Goal: Task Accomplishment & Management: Use online tool/utility

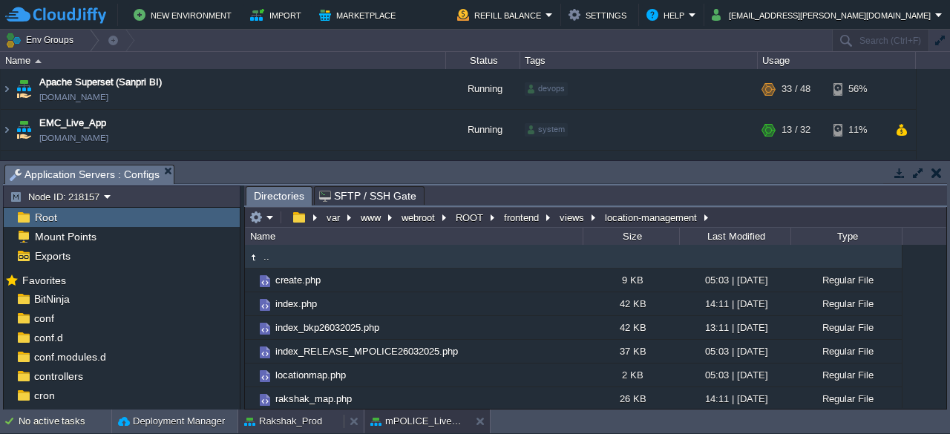
scroll to position [70, 0]
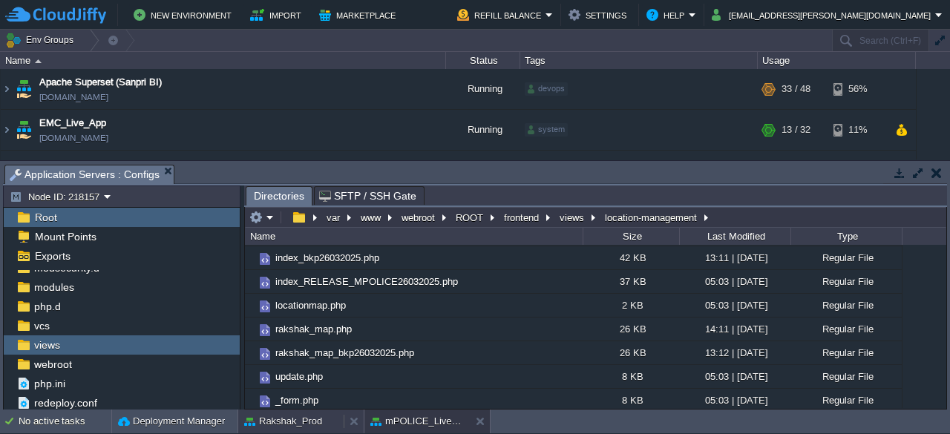
click at [275, 424] on button "Rakshak_Prod" at bounding box center [283, 421] width 78 height 15
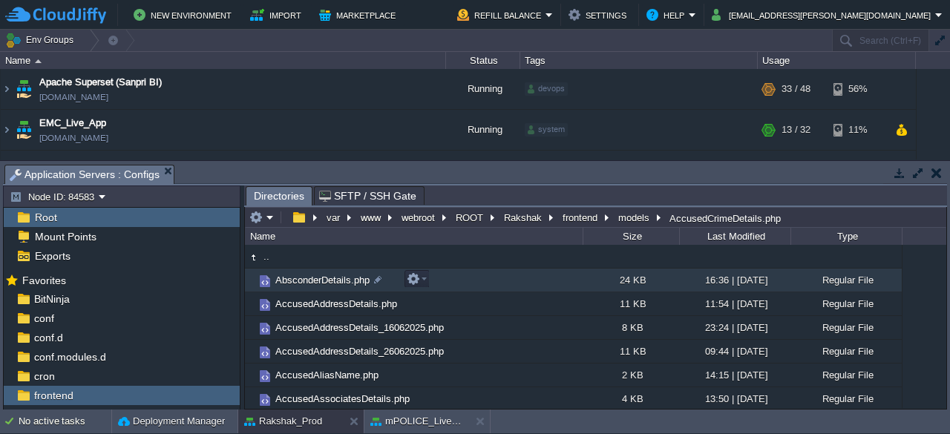
scroll to position [0, 0]
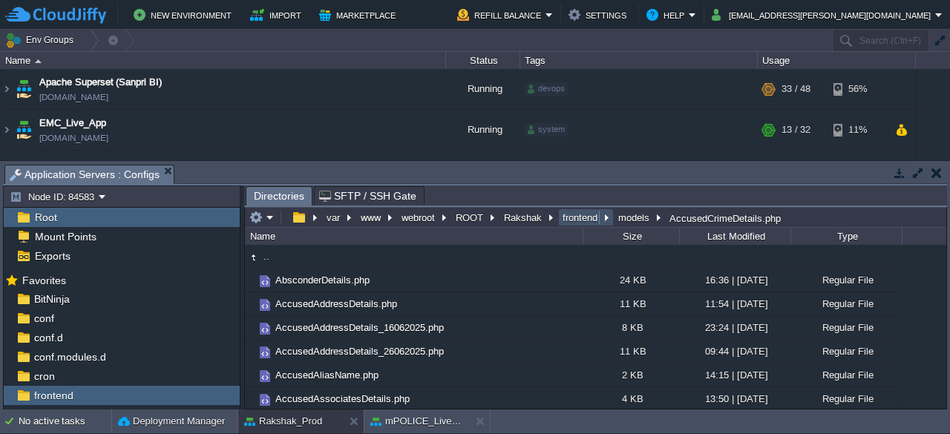
click at [573, 218] on button "frontend" at bounding box center [581, 217] width 41 height 13
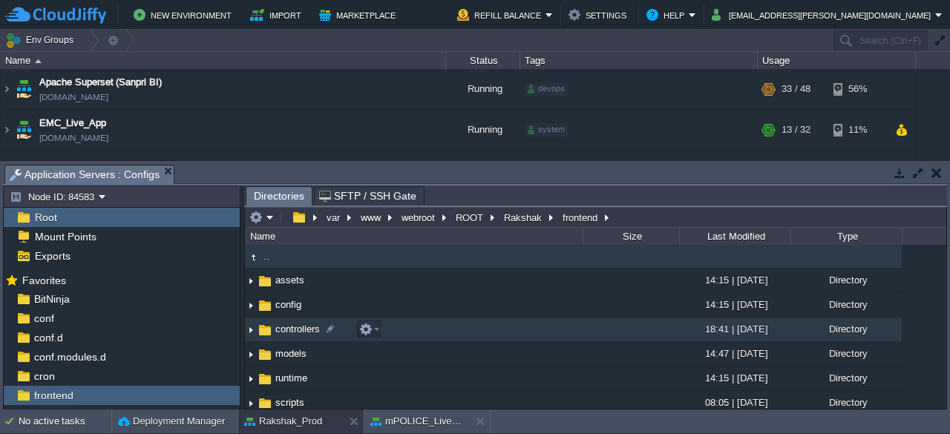
click at [287, 332] on span "controllers" at bounding box center [297, 329] width 49 height 13
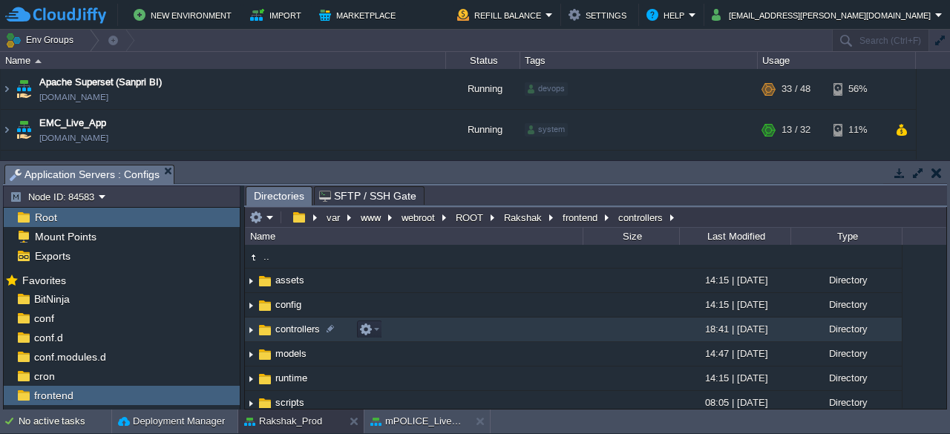
click at [287, 332] on span "controllers" at bounding box center [297, 329] width 49 height 13
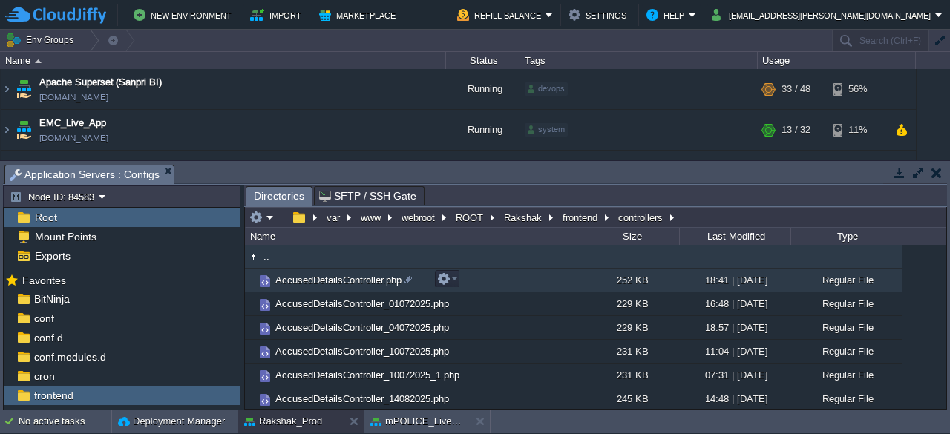
click at [339, 284] on span "AccusedDetailsController.php" at bounding box center [338, 280] width 131 height 13
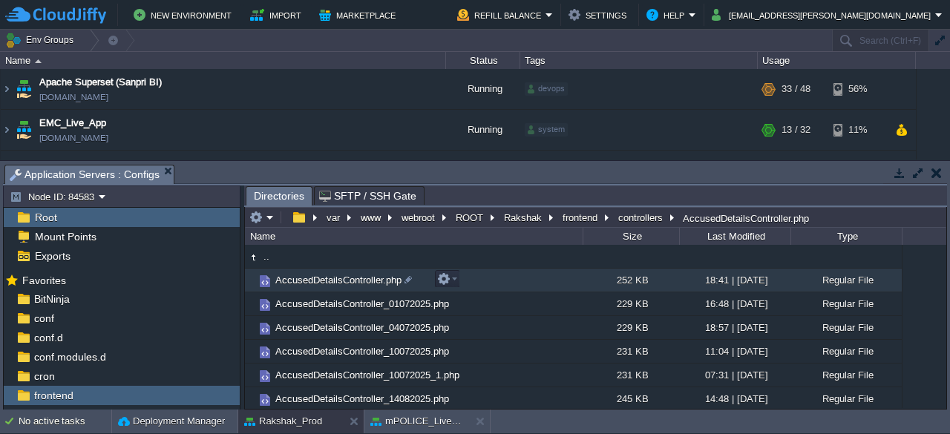
click at [339, 284] on span "AccusedDetailsController.php" at bounding box center [338, 280] width 131 height 13
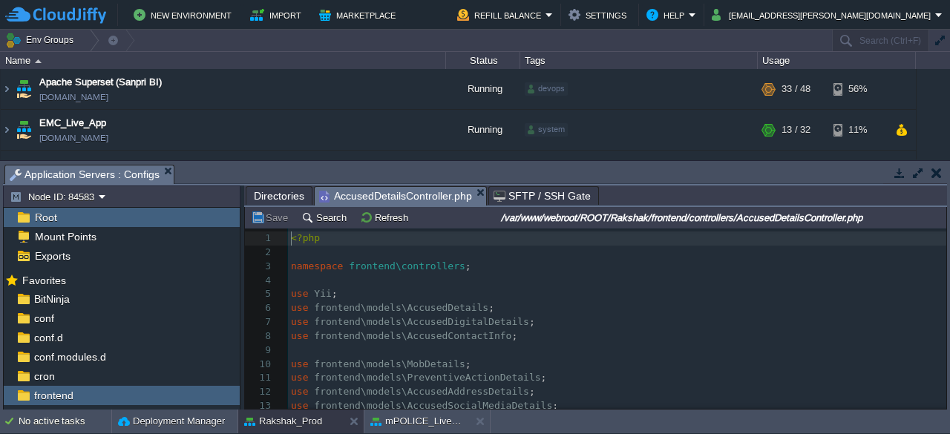
scroll to position [4, 0]
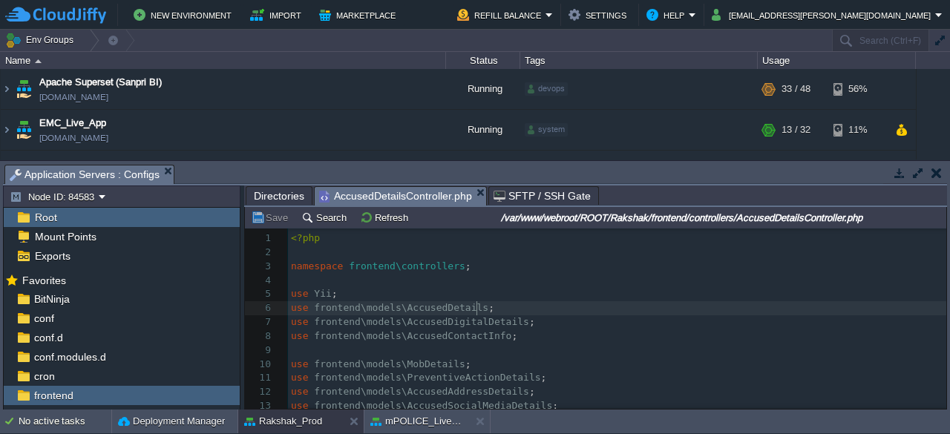
click at [581, 311] on pre "use frontend\models\AccusedDetails ;" at bounding box center [617, 308] width 659 height 14
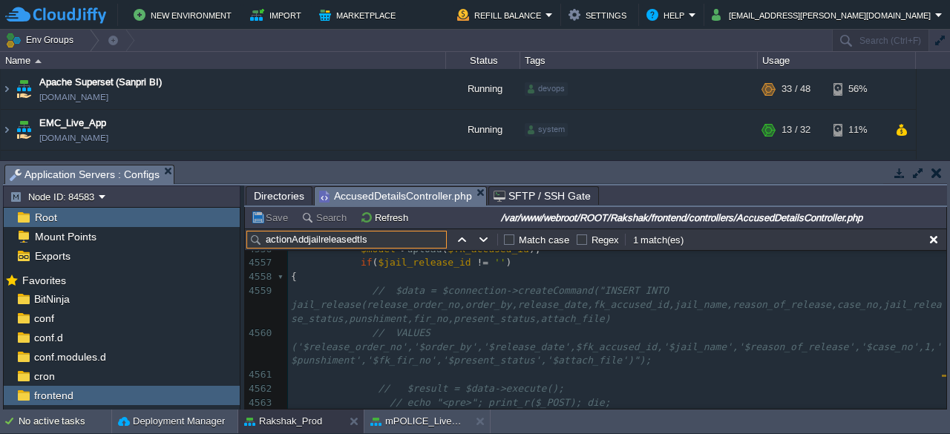
scroll to position [0, 0]
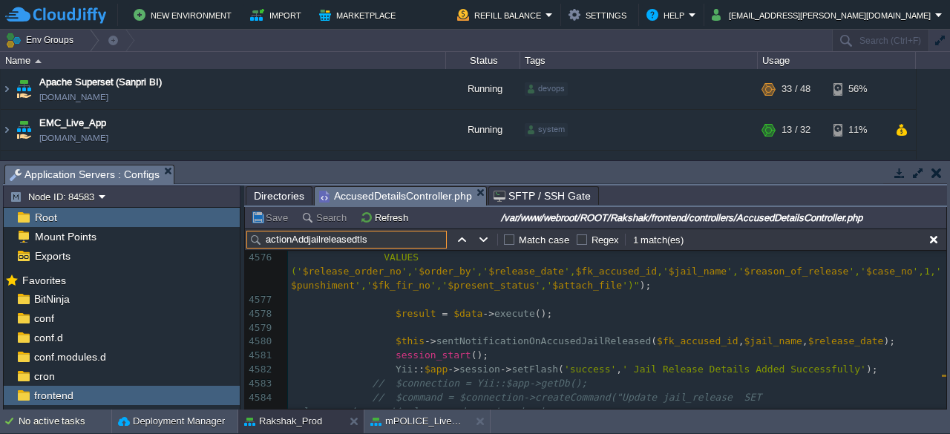
type input "actionAddjailreleasedtls"
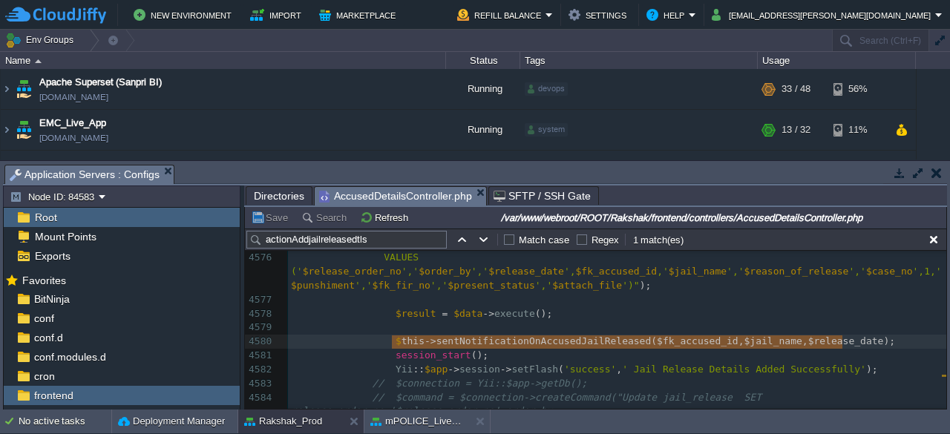
type textarea "$this->sentNotificationOnAccusedJailReleased($fk_accused_id,$jail_name,$release…"
drag, startPoint x: 844, startPoint y: 342, endPoint x: 385, endPoint y: 342, distance: 459.6
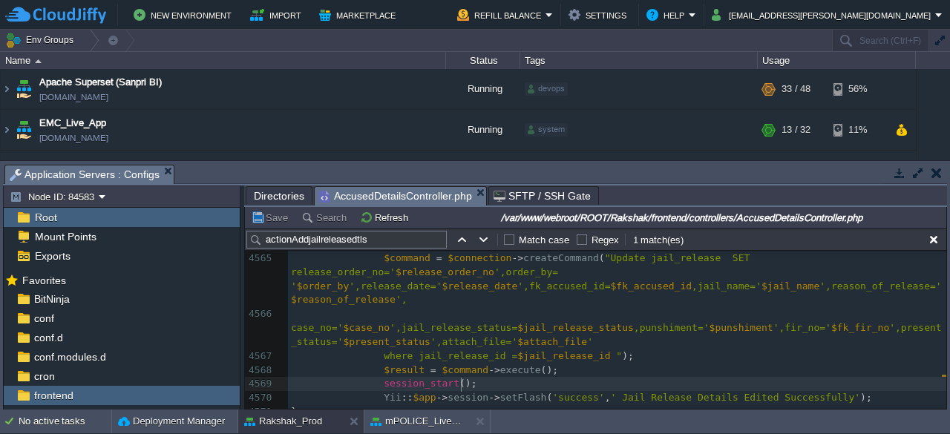
click at [474, 382] on pre "session_start ();" at bounding box center [617, 384] width 659 height 14
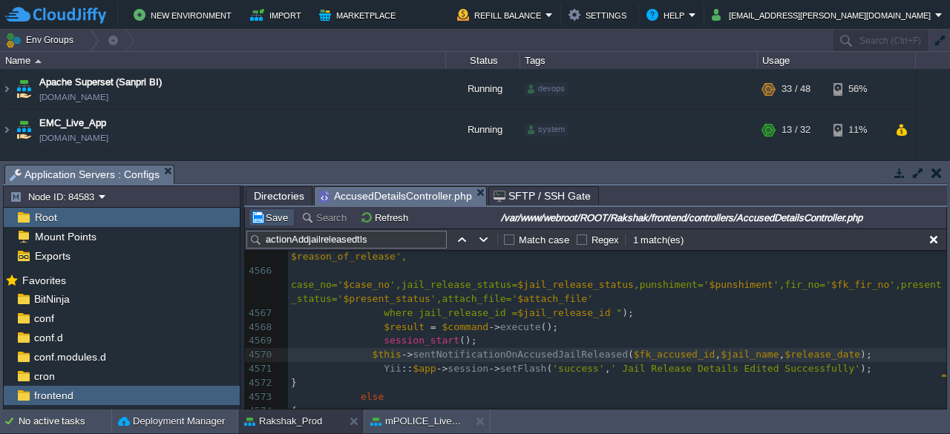
click at [271, 215] on button "Save" at bounding box center [272, 217] width 42 height 13
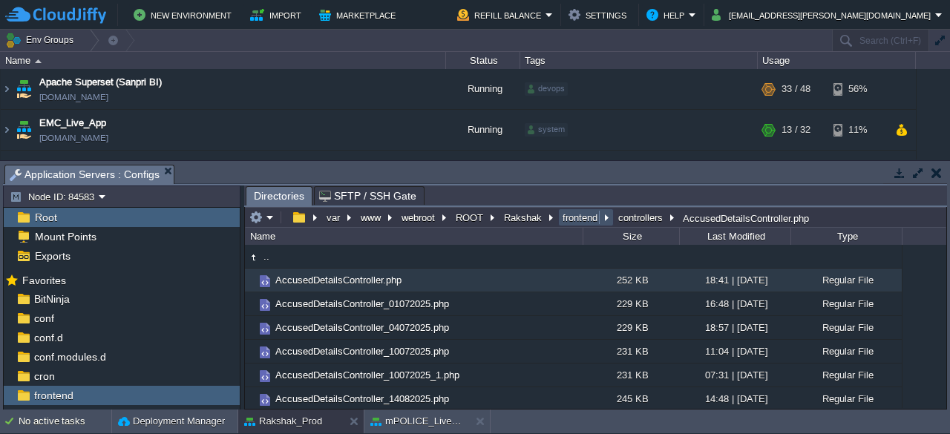
click at [563, 214] on button "frontend" at bounding box center [581, 217] width 41 height 13
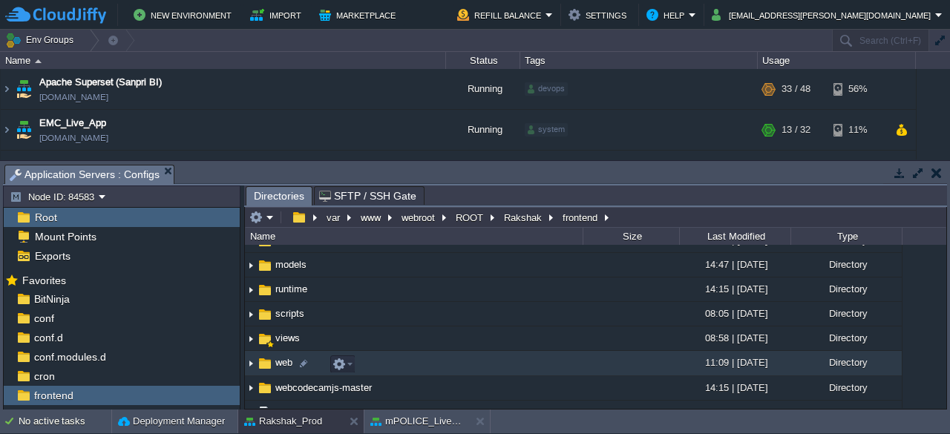
scroll to position [105, 0]
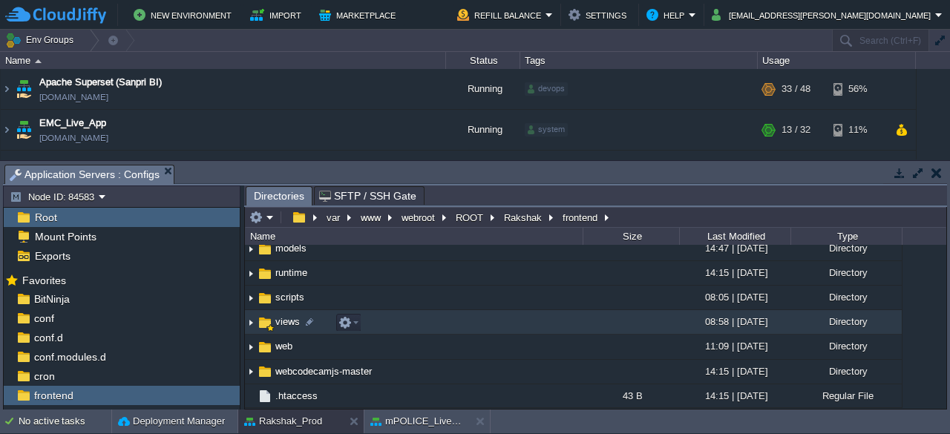
click at [276, 323] on span "views" at bounding box center [287, 322] width 29 height 13
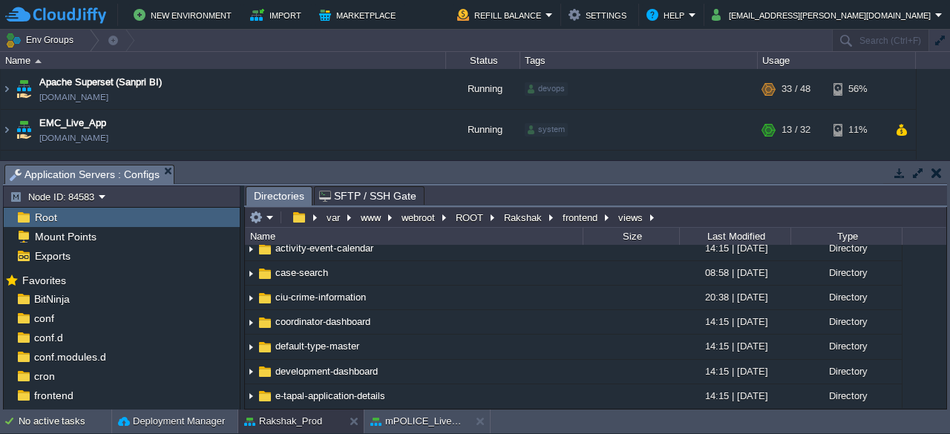
scroll to position [0, 0]
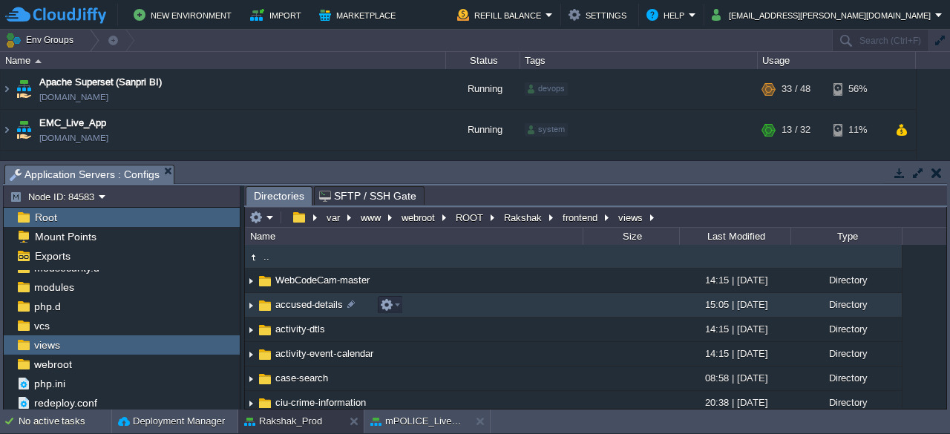
click at [281, 307] on span "accused-details" at bounding box center [309, 304] width 72 height 13
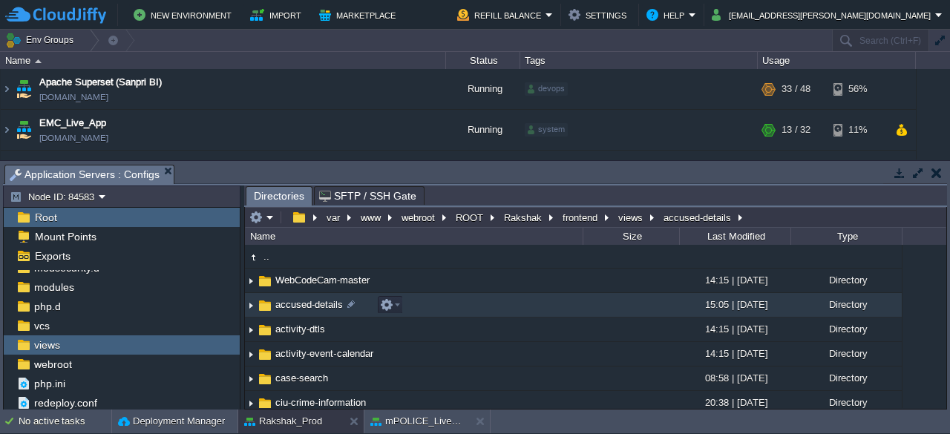
click at [281, 307] on span "accused-details" at bounding box center [309, 304] width 72 height 13
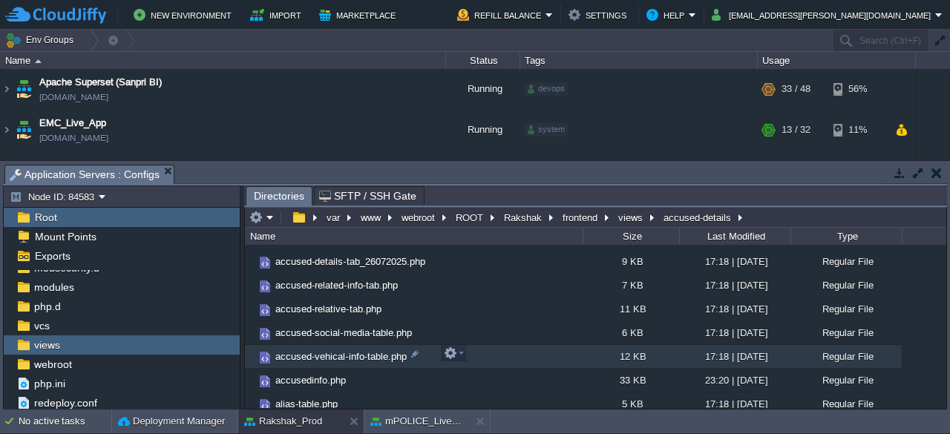
scroll to position [206, 0]
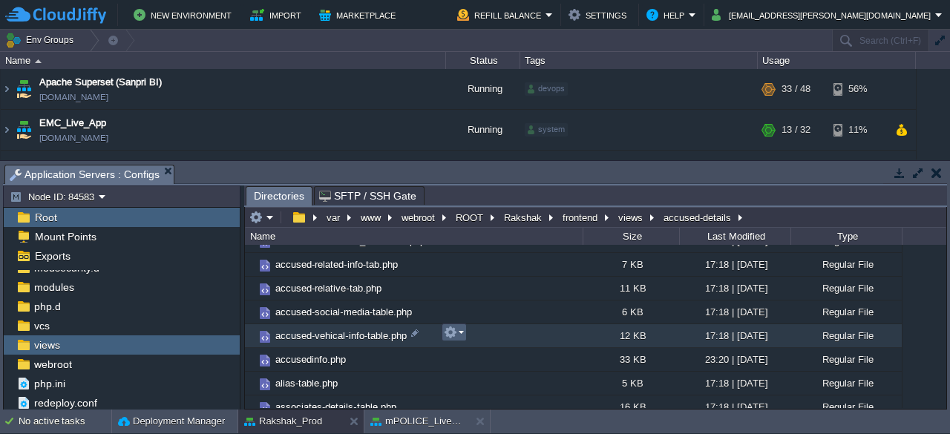
click at [463, 335] on em at bounding box center [454, 332] width 20 height 13
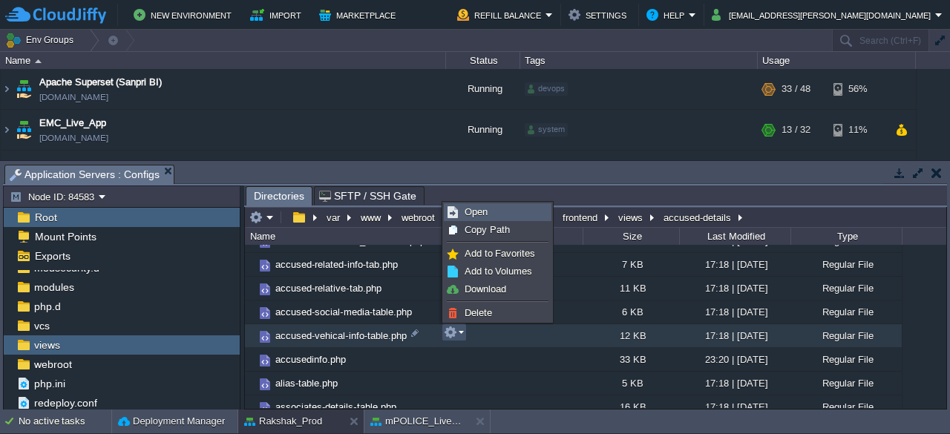
click at [489, 214] on link "Open" at bounding box center [498, 212] width 106 height 16
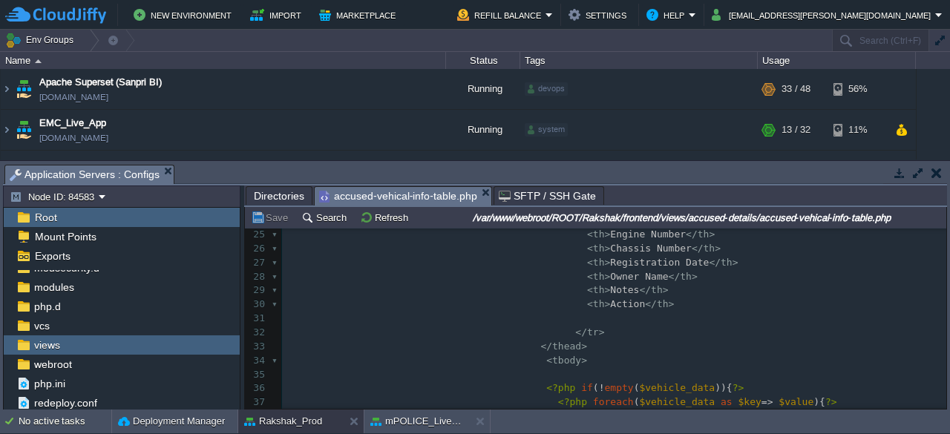
scroll to position [368, 0]
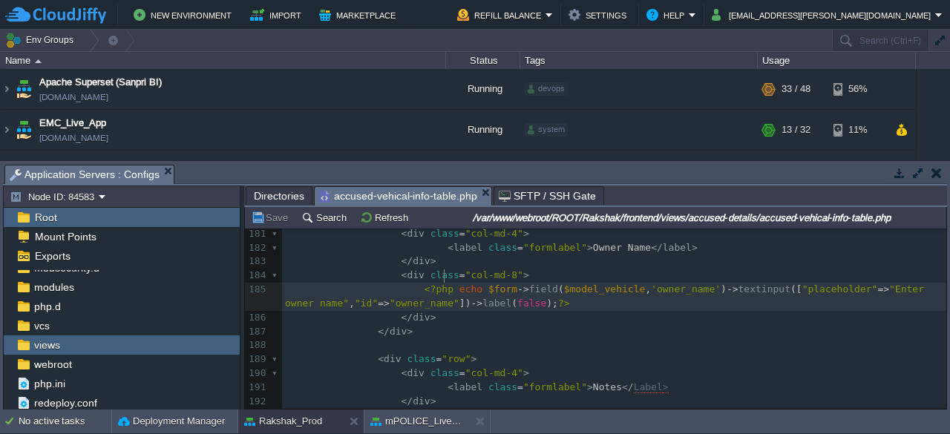
click at [446, 270] on div "214 154 <?php echo $form -> field ( $model_vehicle , 'chassis_number' ) -> text…" at bounding box center [614, 198] width 665 height 783
type textarea "//"
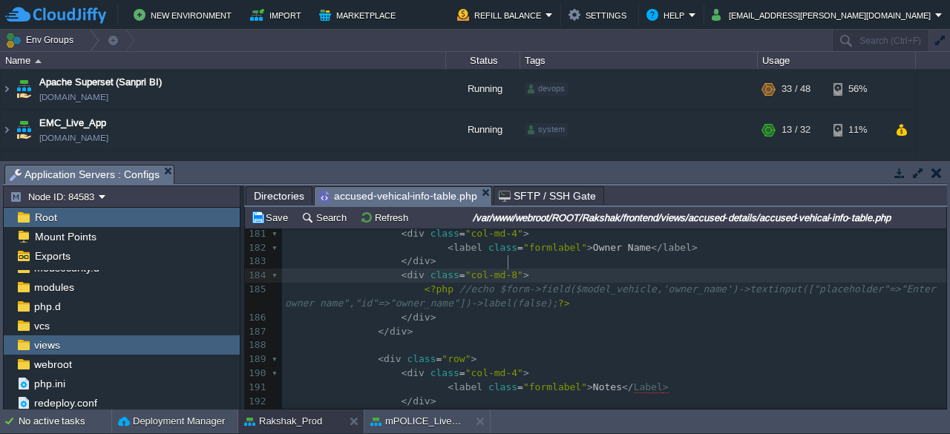
click at [526, 269] on pre "< div class = "col-md-8" >" at bounding box center [614, 276] width 665 height 14
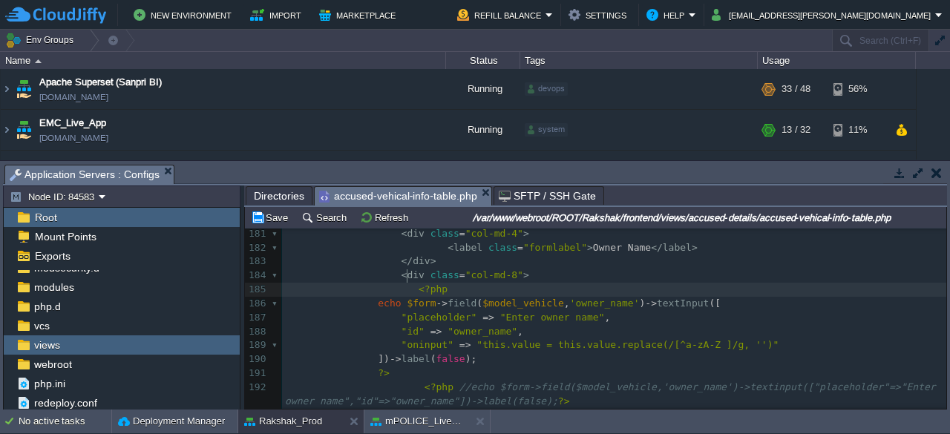
click at [405, 284] on span at bounding box center [352, 289] width 134 height 11
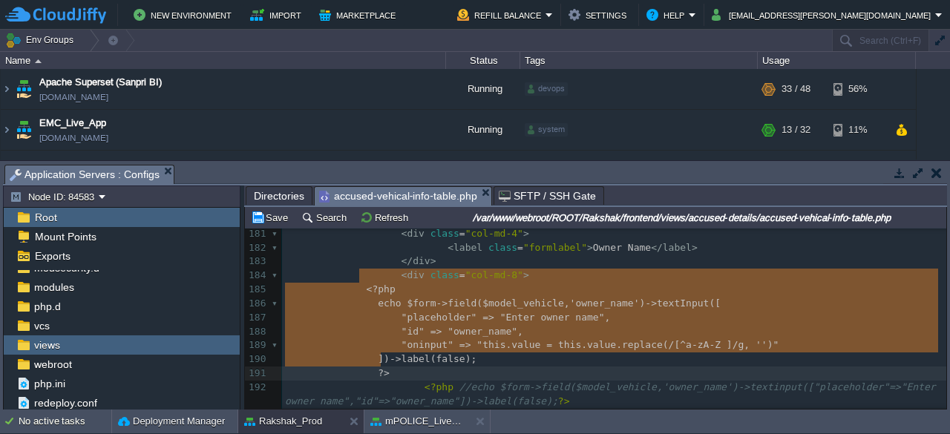
drag, startPoint x: 358, startPoint y: 276, endPoint x: 390, endPoint y: 360, distance: 89.8
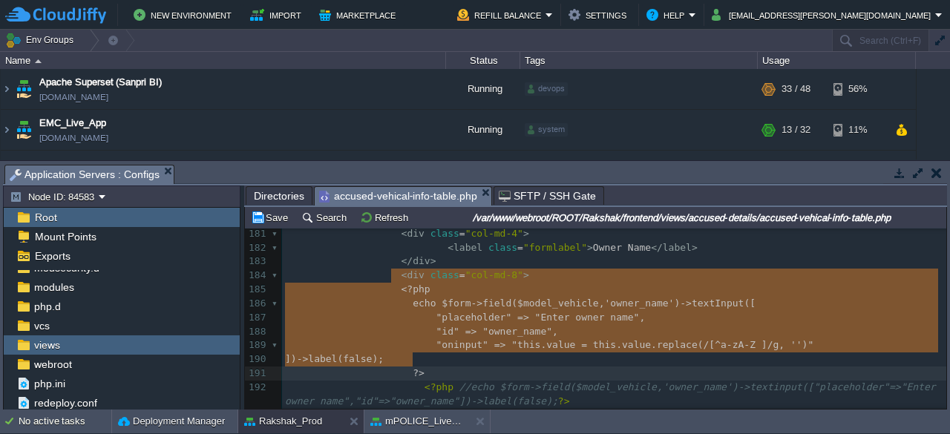
type textarea "<?php echo $form->field($model_vehicle, 'owner_name')->textInput([ "placeholder…"
click at [441, 367] on div "x 154 <?php echo $form -> field ( $model_vehicle , 'chassis_number' ) -> textin…" at bounding box center [614, 247] width 665 height 881
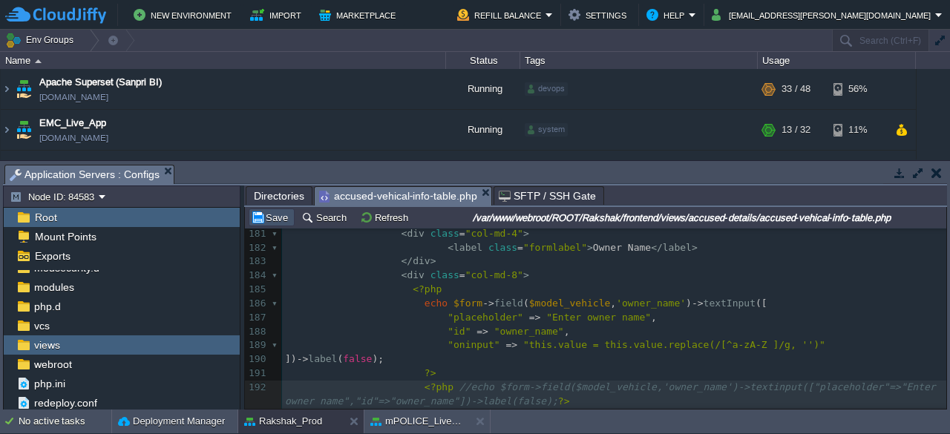
click at [279, 219] on button "Save" at bounding box center [272, 217] width 42 height 13
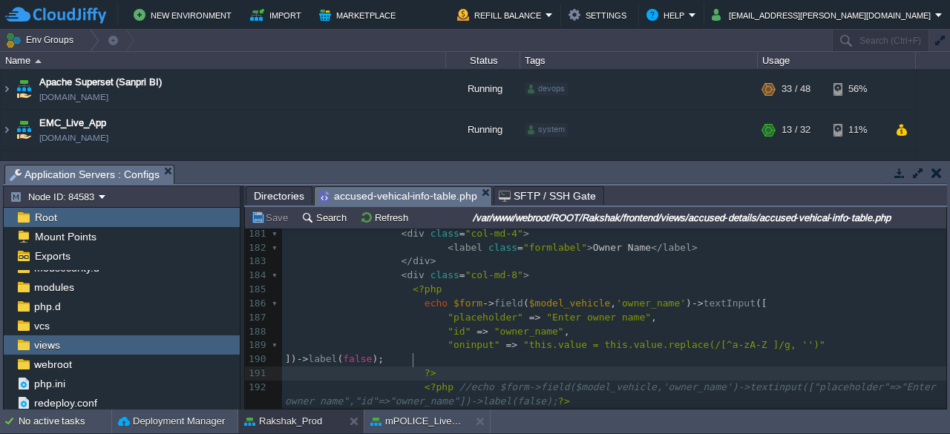
click at [411, 368] on span at bounding box center [355, 373] width 140 height 11
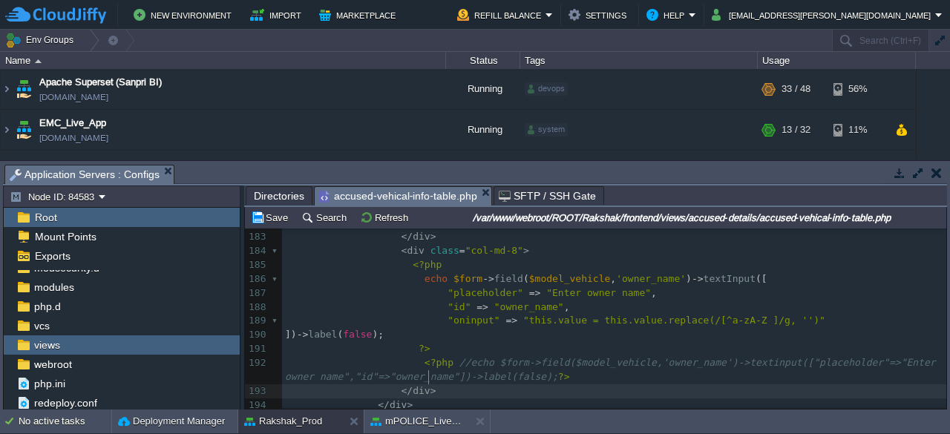
click at [591, 385] on pre "</ div >" at bounding box center [614, 392] width 665 height 14
click at [270, 221] on button "Save" at bounding box center [272, 217] width 42 height 13
